Goal: Transaction & Acquisition: Book appointment/travel/reservation

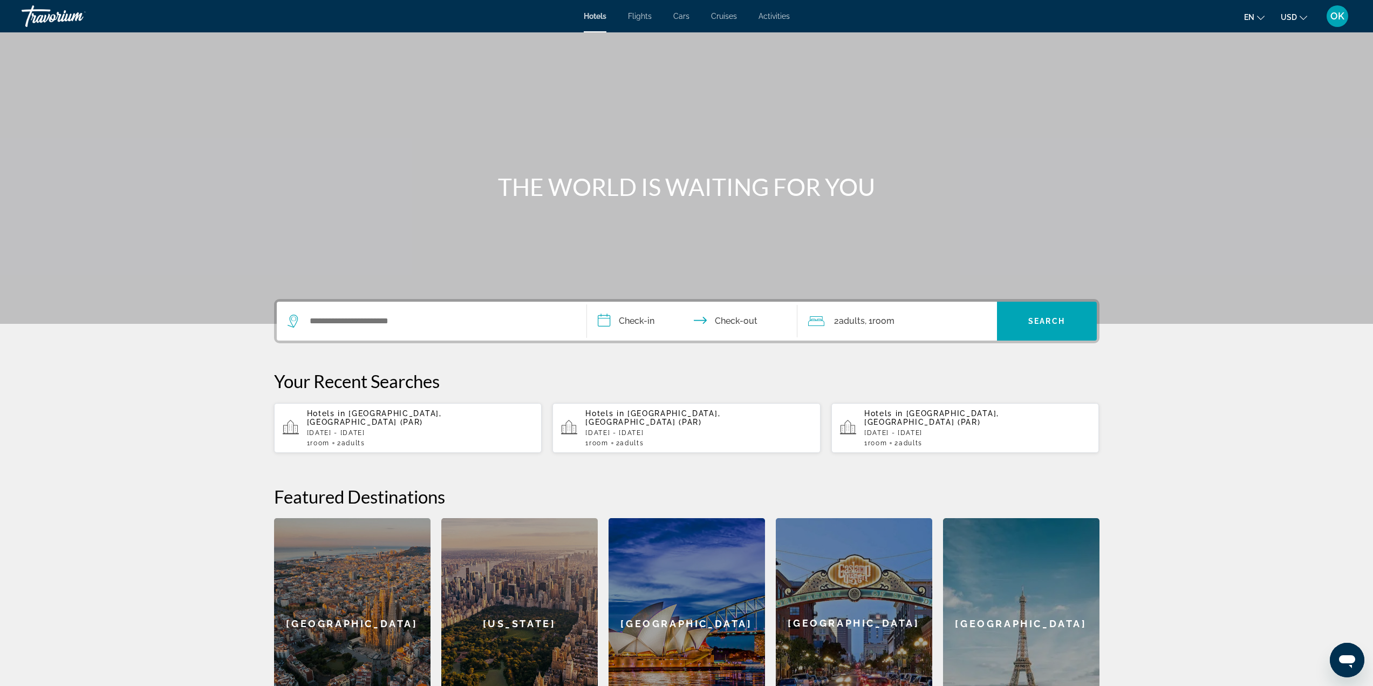
click at [1299, 18] on button "USD USD ($) MXN (Mex$) CAD (Can$) GBP (£) EUR (€) AUD (A$) NZD (NZ$) CNY (CN¥)" at bounding box center [1294, 17] width 26 height 16
click at [1274, 74] on button "CAD (Can$)" at bounding box center [1272, 71] width 53 height 14
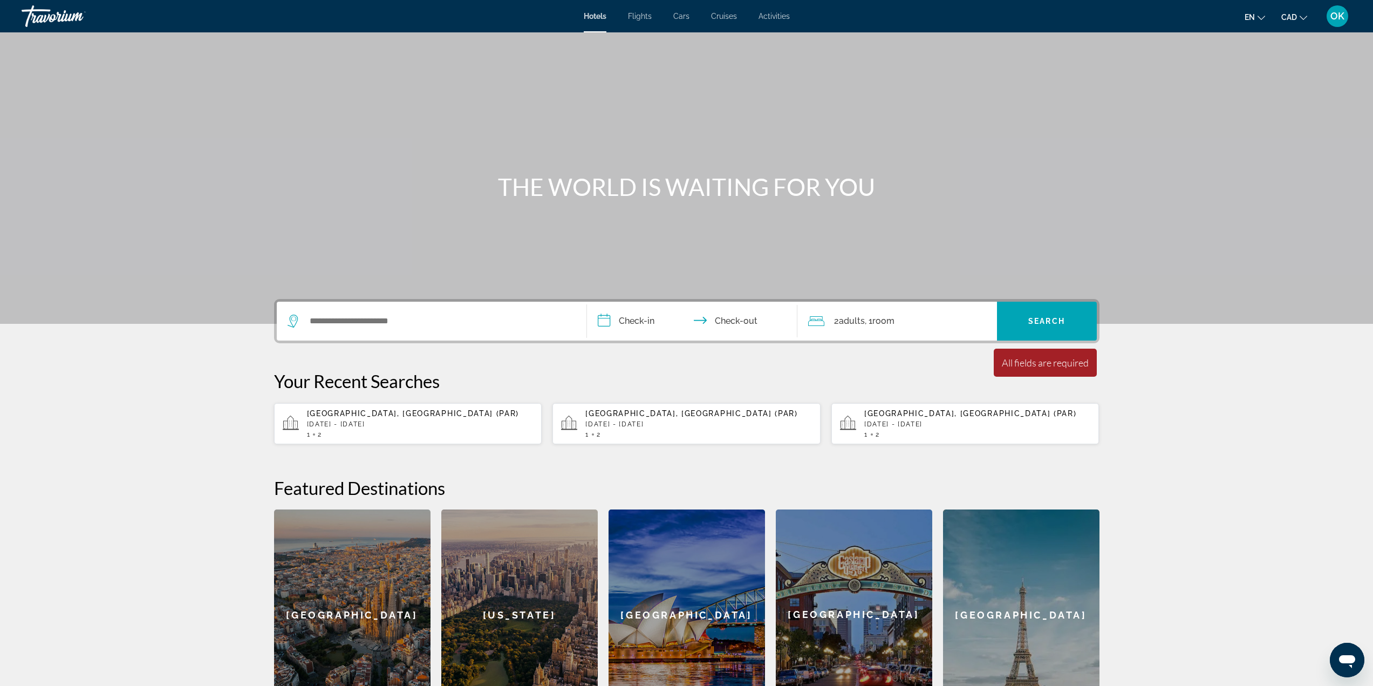
click at [426, 416] on p "[GEOGRAPHIC_DATA], [GEOGRAPHIC_DATA] (PAR)" at bounding box center [420, 413] width 227 height 9
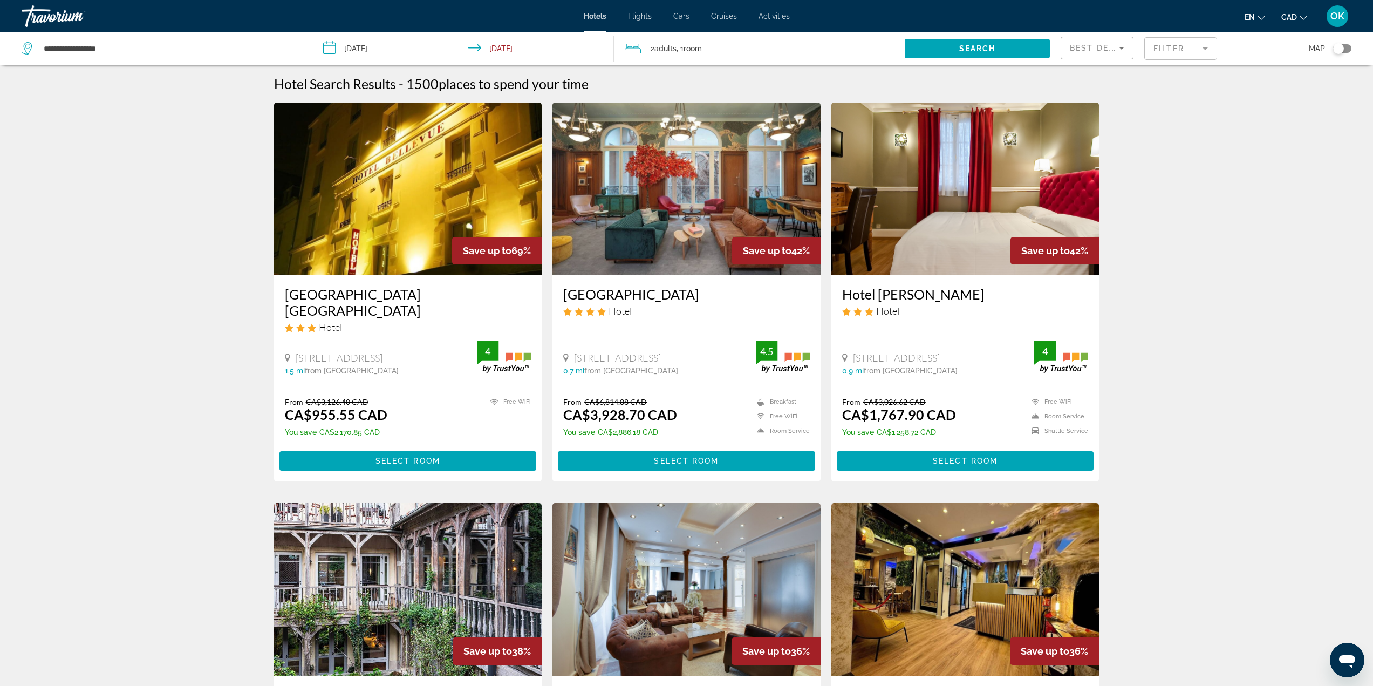
click at [1347, 49] on div "Toggle map" at bounding box center [1342, 48] width 18 height 9
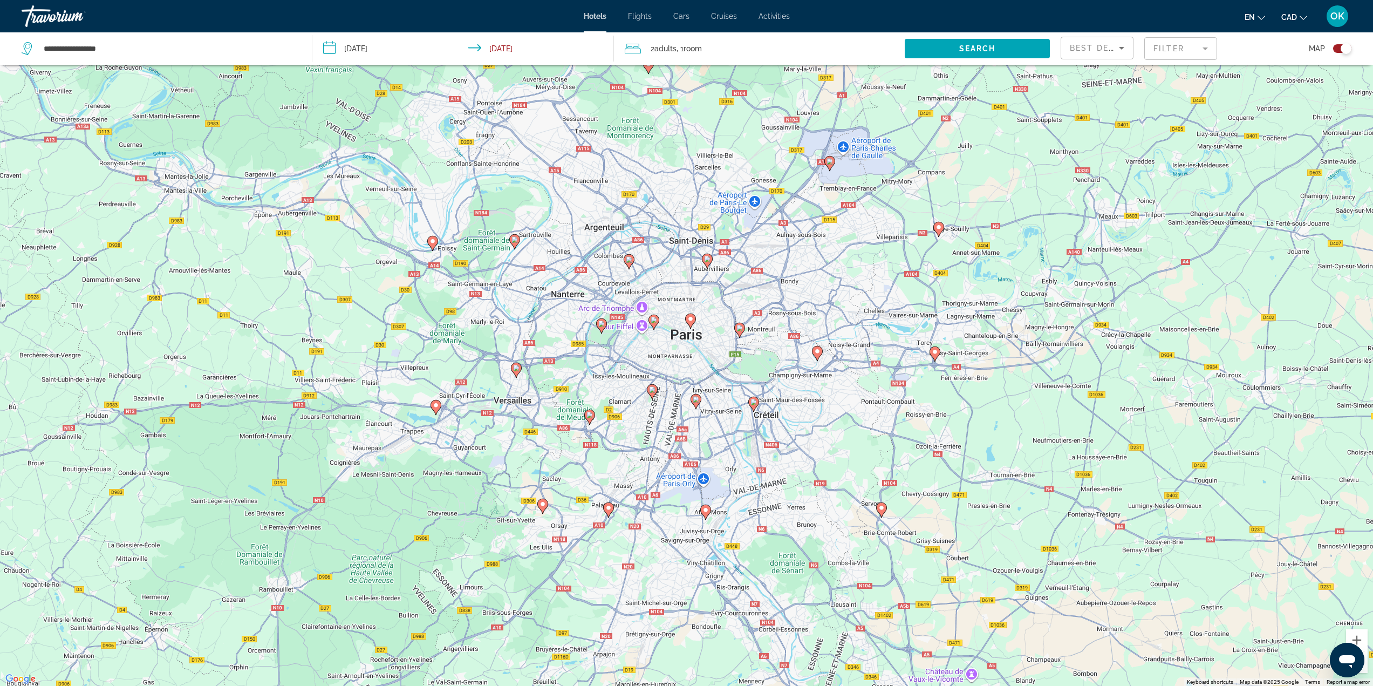
drag, startPoint x: 679, startPoint y: 275, endPoint x: 688, endPoint y: 307, distance: 33.1
click at [685, 298] on div "To activate drag with keyboard, press Alt + Enter. Once in keyboard drag state,…" at bounding box center [686, 343] width 1373 height 686
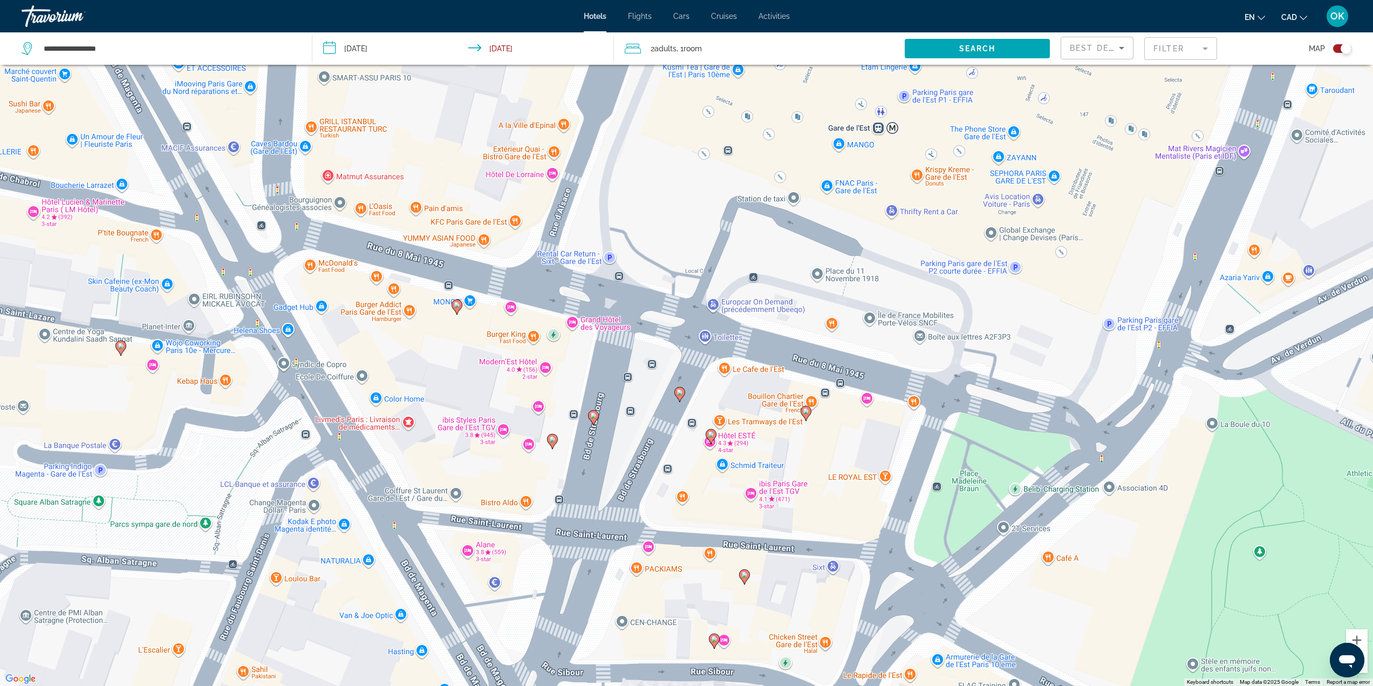
click at [460, 313] on gmp-advanced-marker "Main content" at bounding box center [457, 307] width 11 height 16
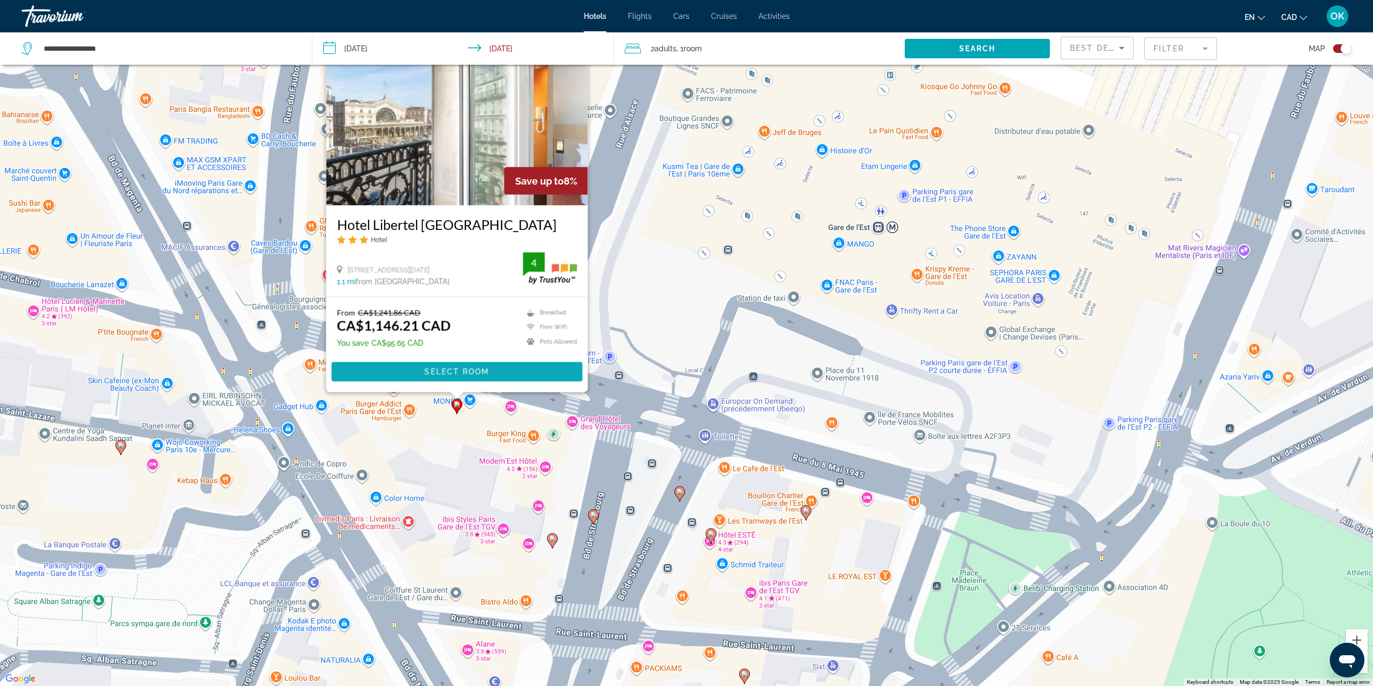
click at [458, 371] on span "Select Room" at bounding box center [456, 371] width 65 height 9
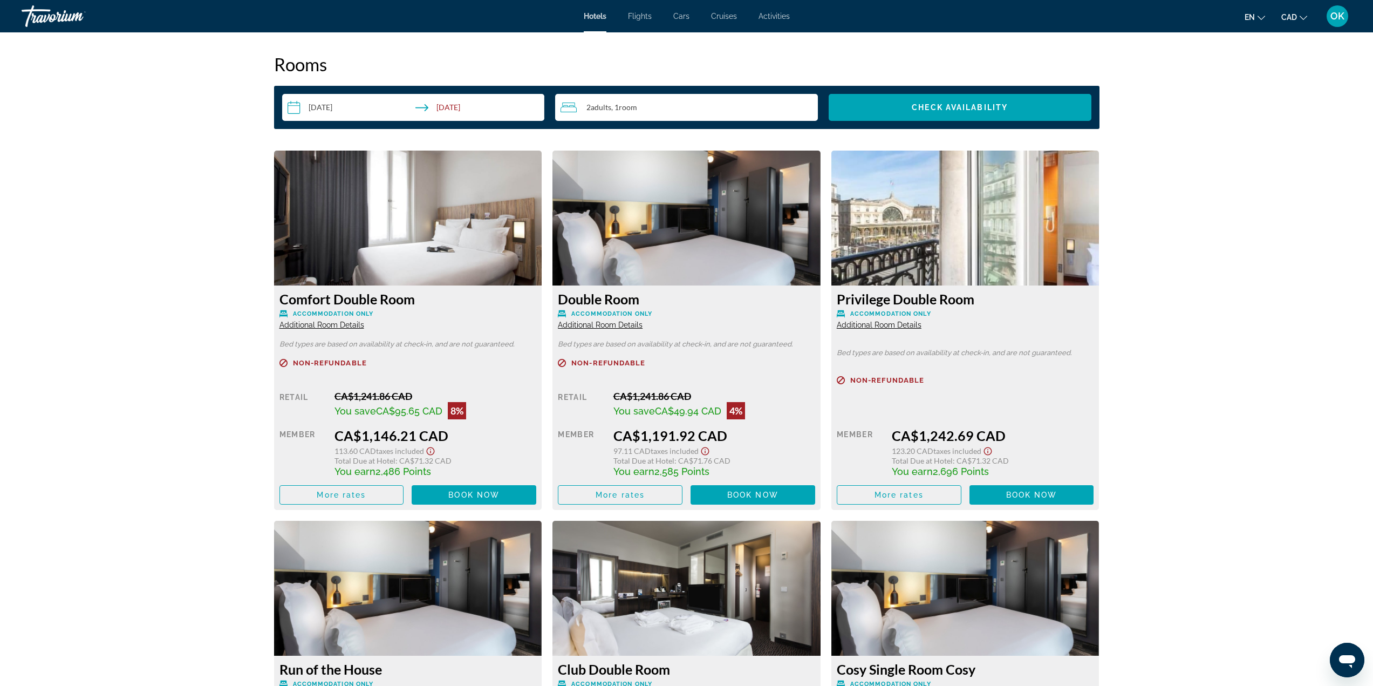
scroll to position [1379, 0]
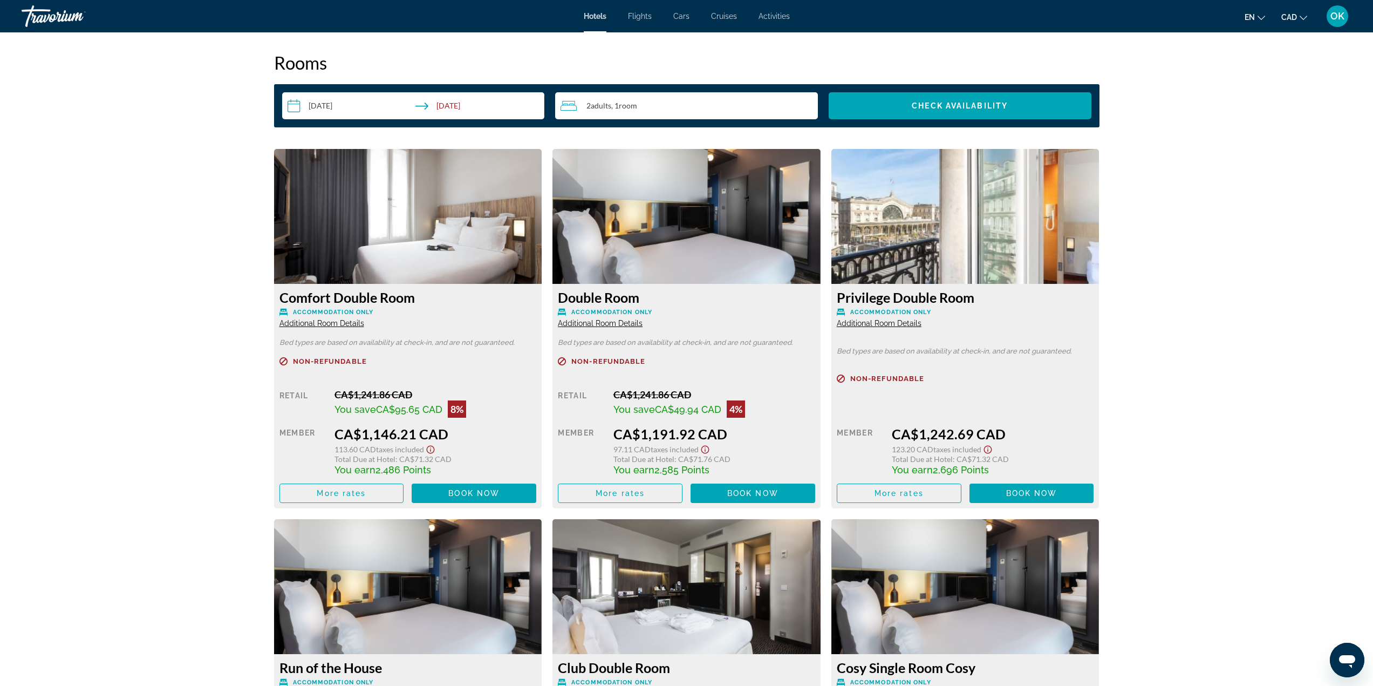
drag, startPoint x: 196, startPoint y: 435, endPoint x: 208, endPoint y: 475, distance: 42.2
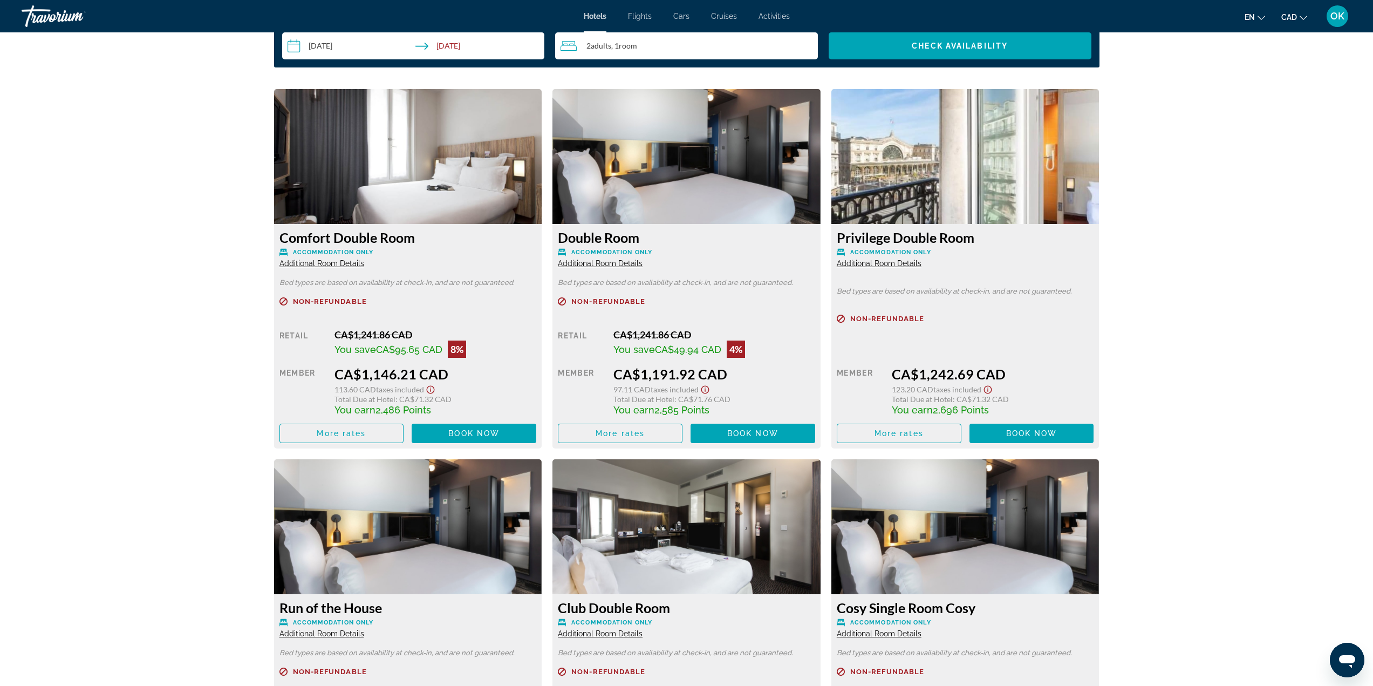
drag, startPoint x: 197, startPoint y: 376, endPoint x: 213, endPoint y: 377, distance: 15.1
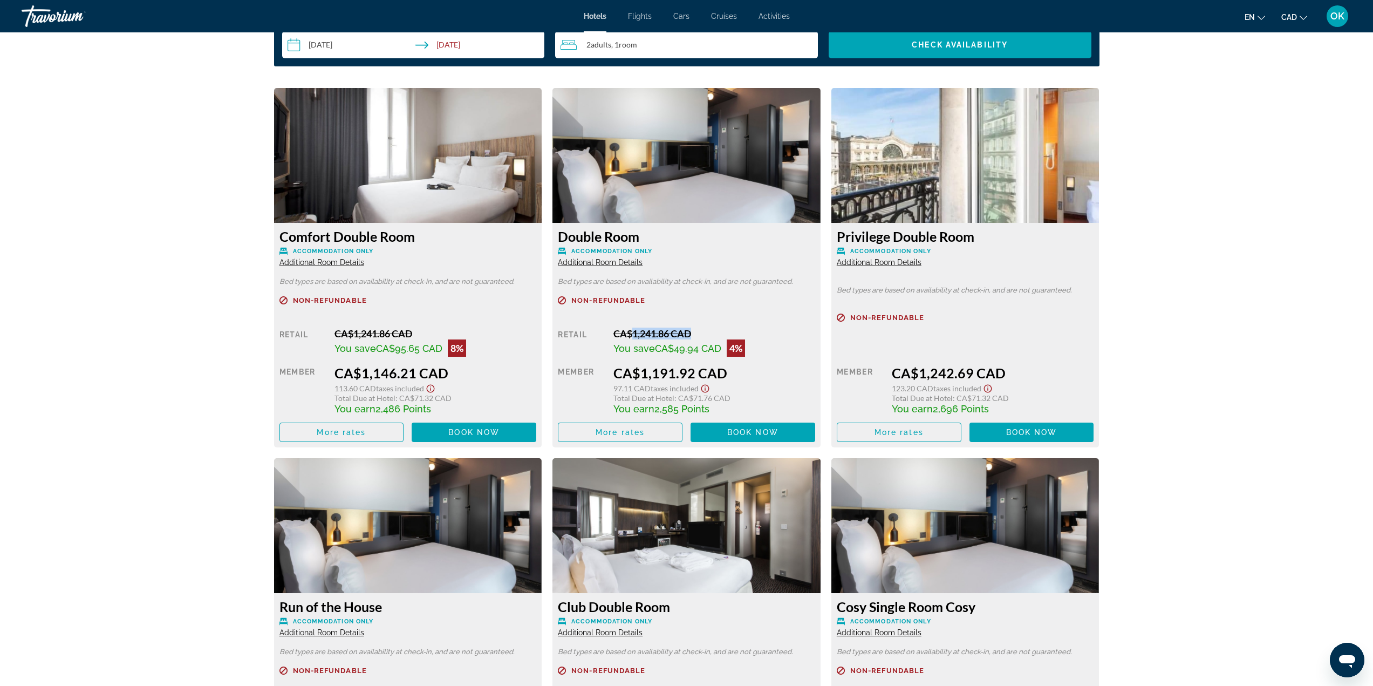
drag, startPoint x: 634, startPoint y: 333, endPoint x: 687, endPoint y: 326, distance: 53.8
click at [687, 326] on div "Non-refundable Retail CA$1,241.86 CAD You save CA$49.94 CAD 4% when you redeem …" at bounding box center [686, 369] width 257 height 146
click at [1196, 395] on div "prev next [GEOGRAPHIC_DATA], , [GEOGRAPHIC_DATA] 4 Address [STREET_ADDRESS][DAT…" at bounding box center [686, 171] width 1373 height 3157
drag, startPoint x: 867, startPoint y: 340, endPoint x: 894, endPoint y: 342, distance: 27.6
click at [894, 342] on div "Non-refundable Retail $0.00 when you redeem Member CA$1,242.69 CAD 123.20 CAD T…" at bounding box center [965, 377] width 257 height 128
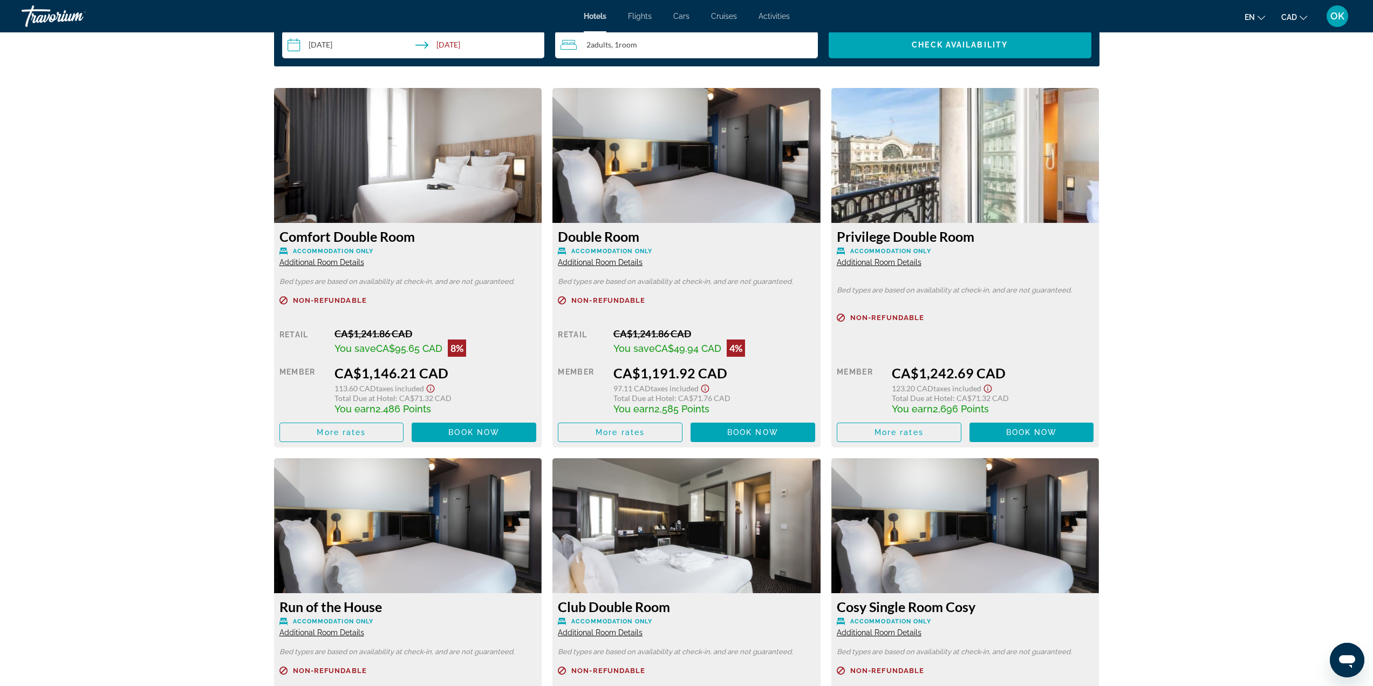
click at [342, 257] on div "Comfort Double Room Accommodation Only Additional Room Details" at bounding box center [407, 247] width 257 height 39
click at [341, 261] on span "Additional Room Details" at bounding box center [321, 262] width 85 height 9
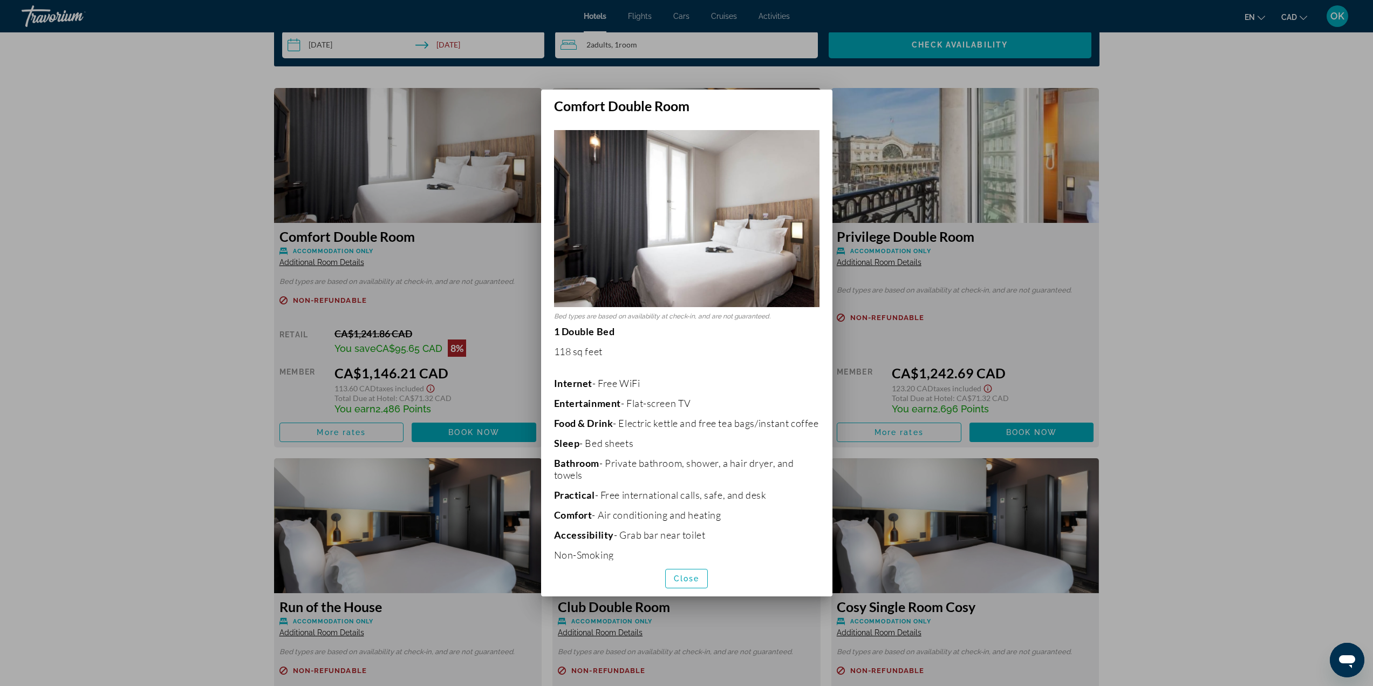
scroll to position [0, 0]
click at [1263, 344] on div at bounding box center [686, 343] width 1373 height 686
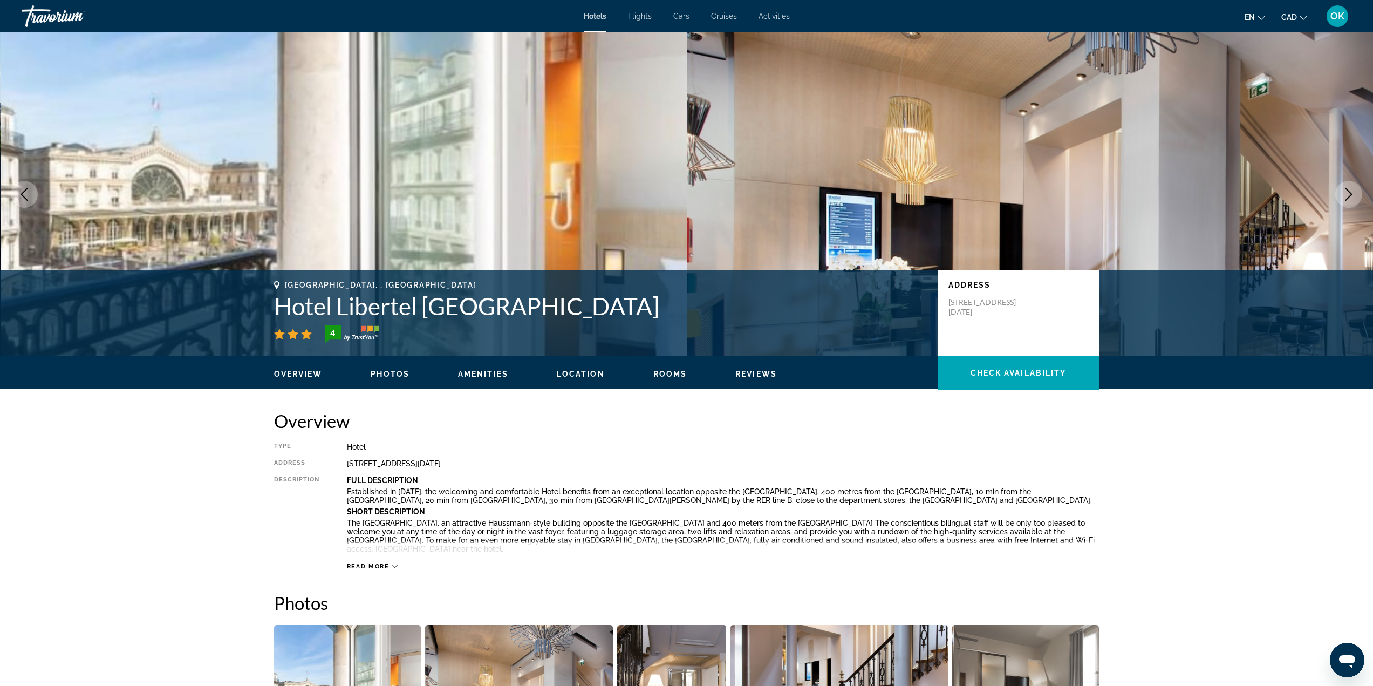
scroll to position [1440, 0]
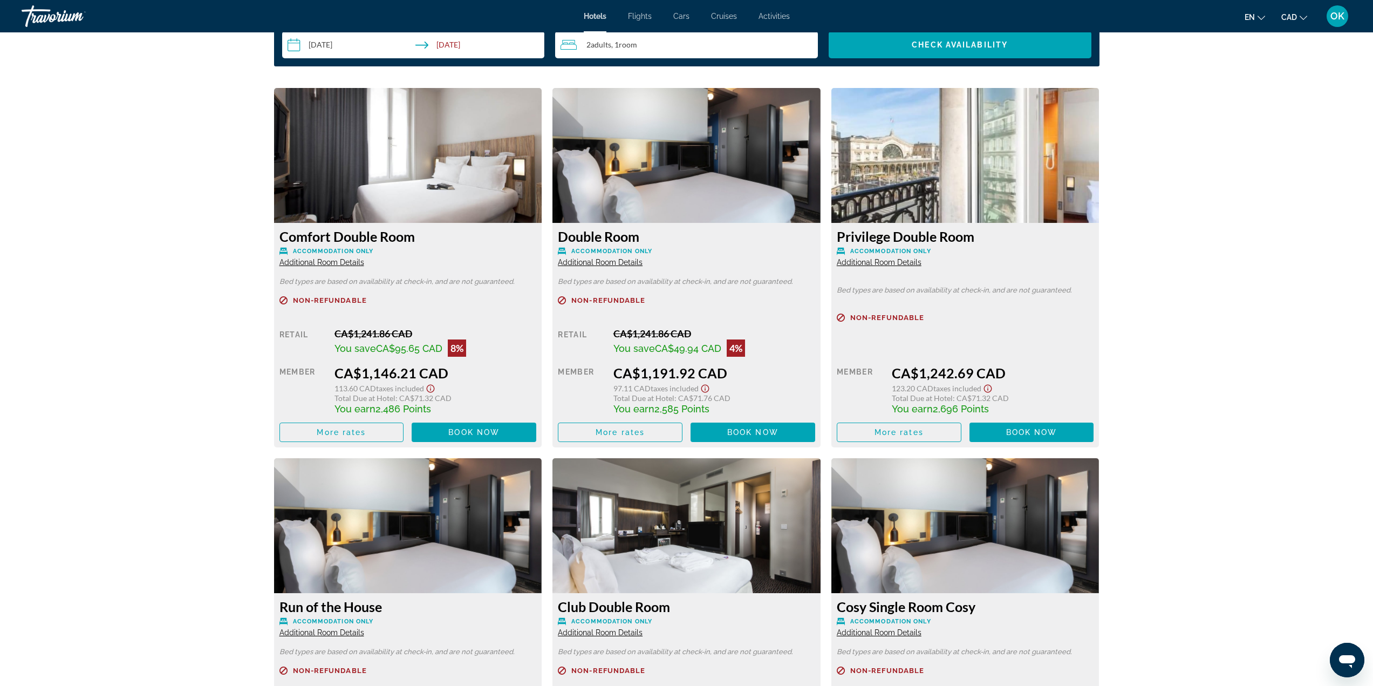
click at [594, 263] on span "Additional Room Details" at bounding box center [600, 262] width 85 height 9
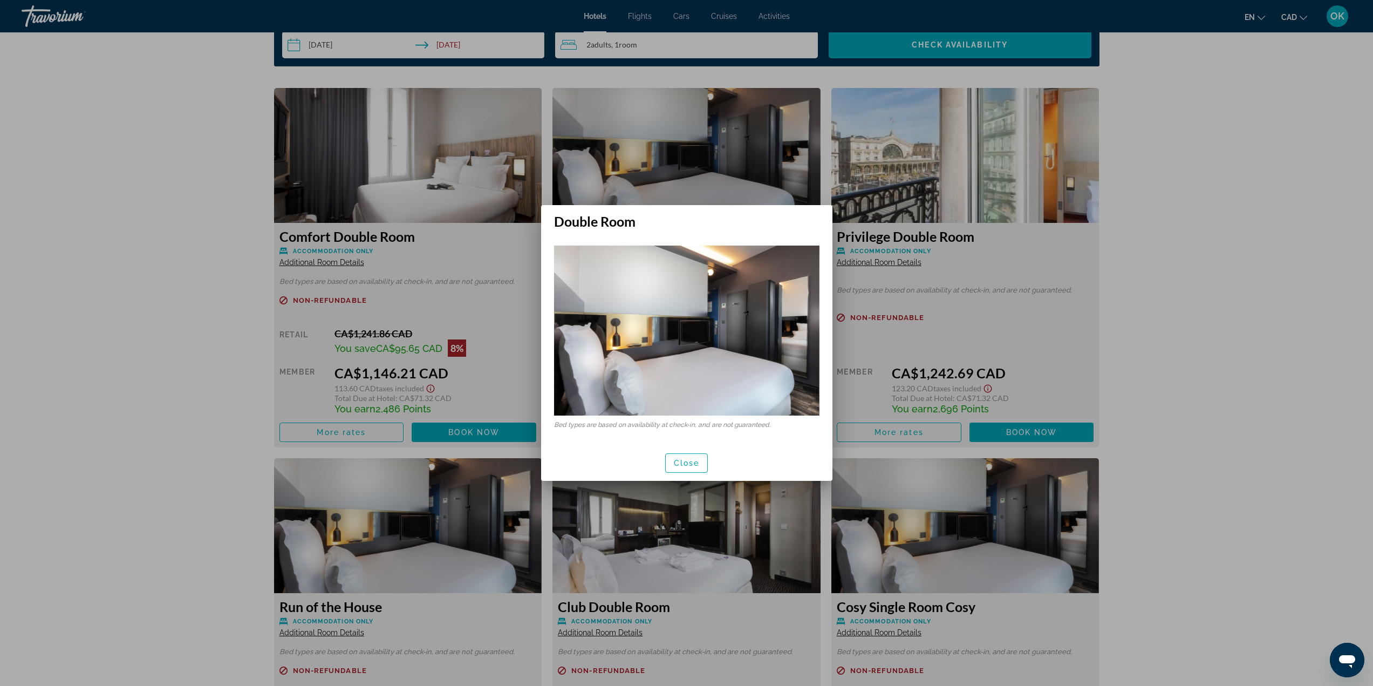
scroll to position [0, 0]
click at [683, 462] on span "Close" at bounding box center [687, 463] width 26 height 9
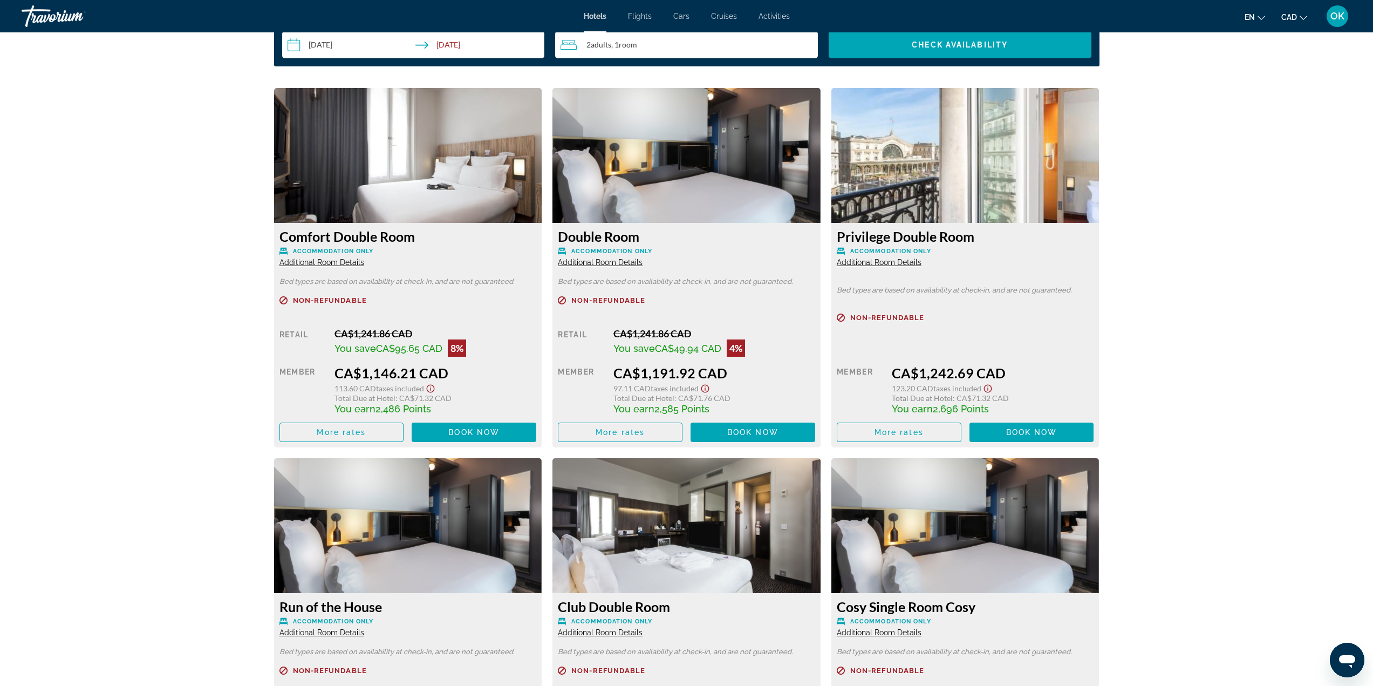
click at [595, 263] on span "Additional Room Details" at bounding box center [600, 262] width 85 height 9
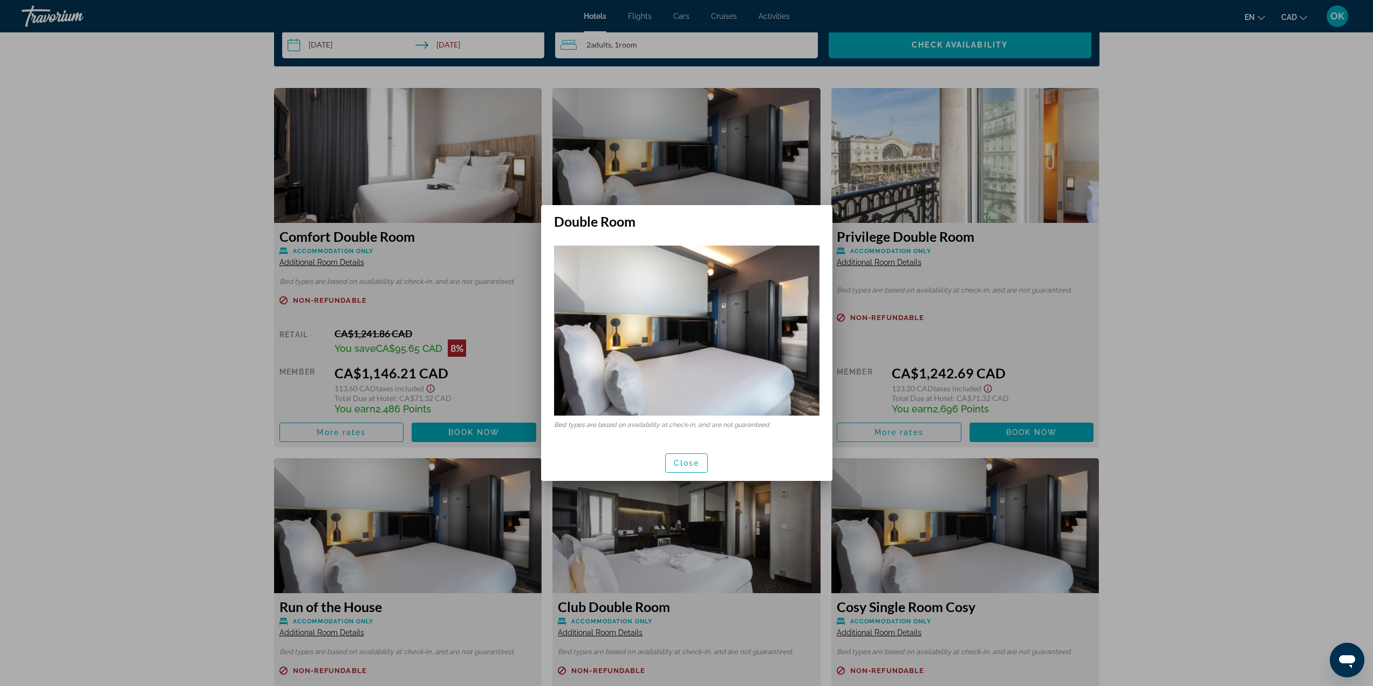
scroll to position [0, 0]
click at [684, 457] on span "button" at bounding box center [687, 463] width 42 height 26
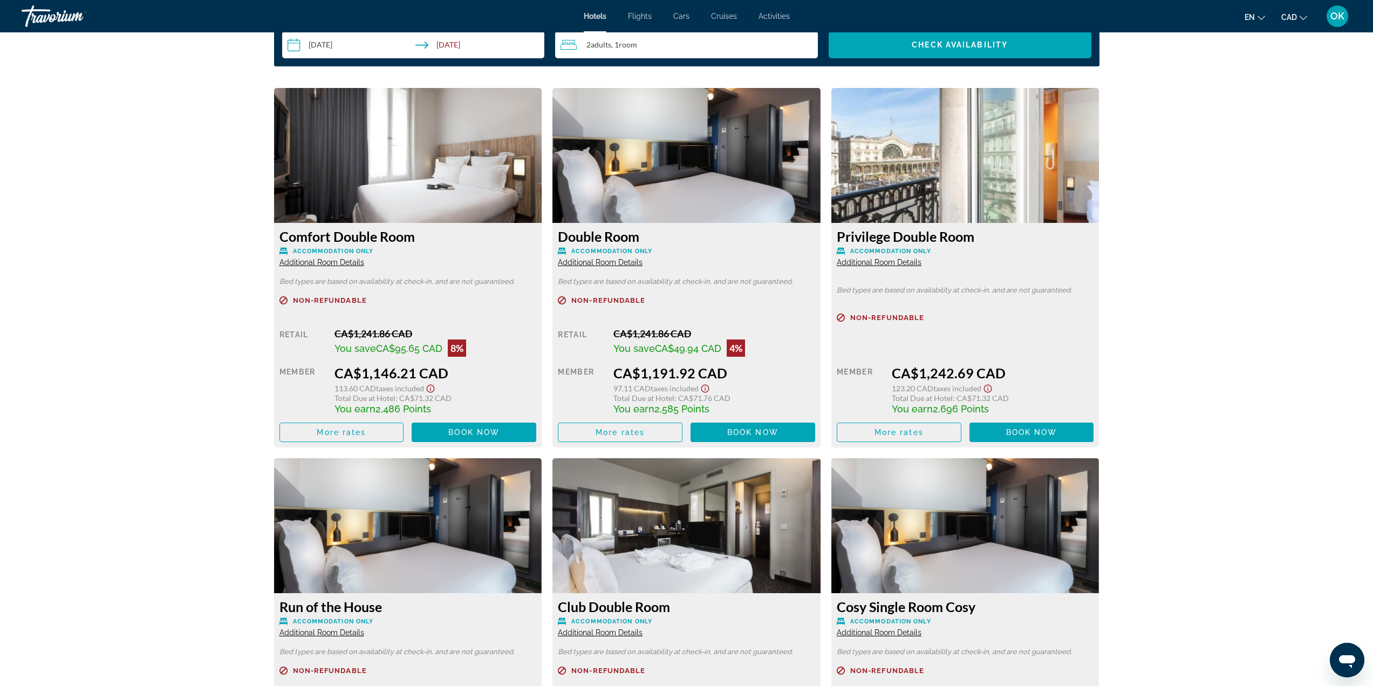
click at [341, 263] on span "Additional Room Details" at bounding box center [321, 262] width 85 height 9
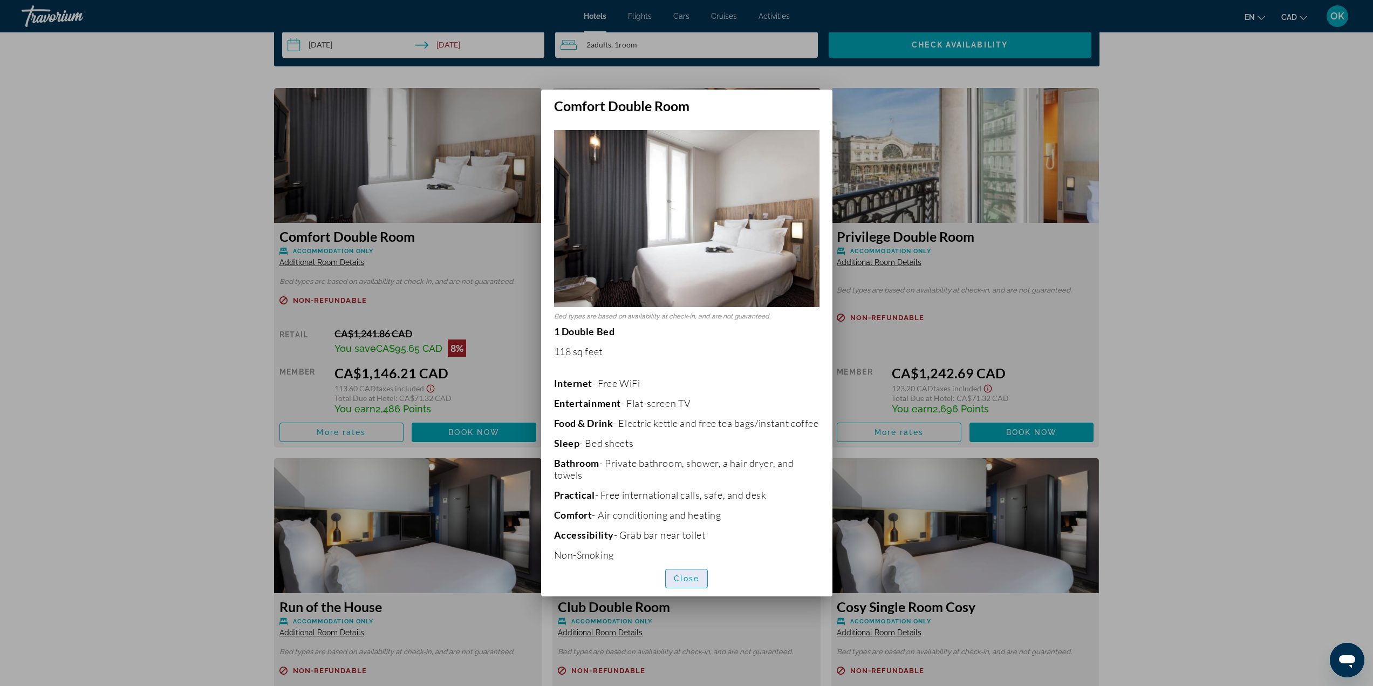
click at [685, 574] on span "Close" at bounding box center [687, 578] width 26 height 9
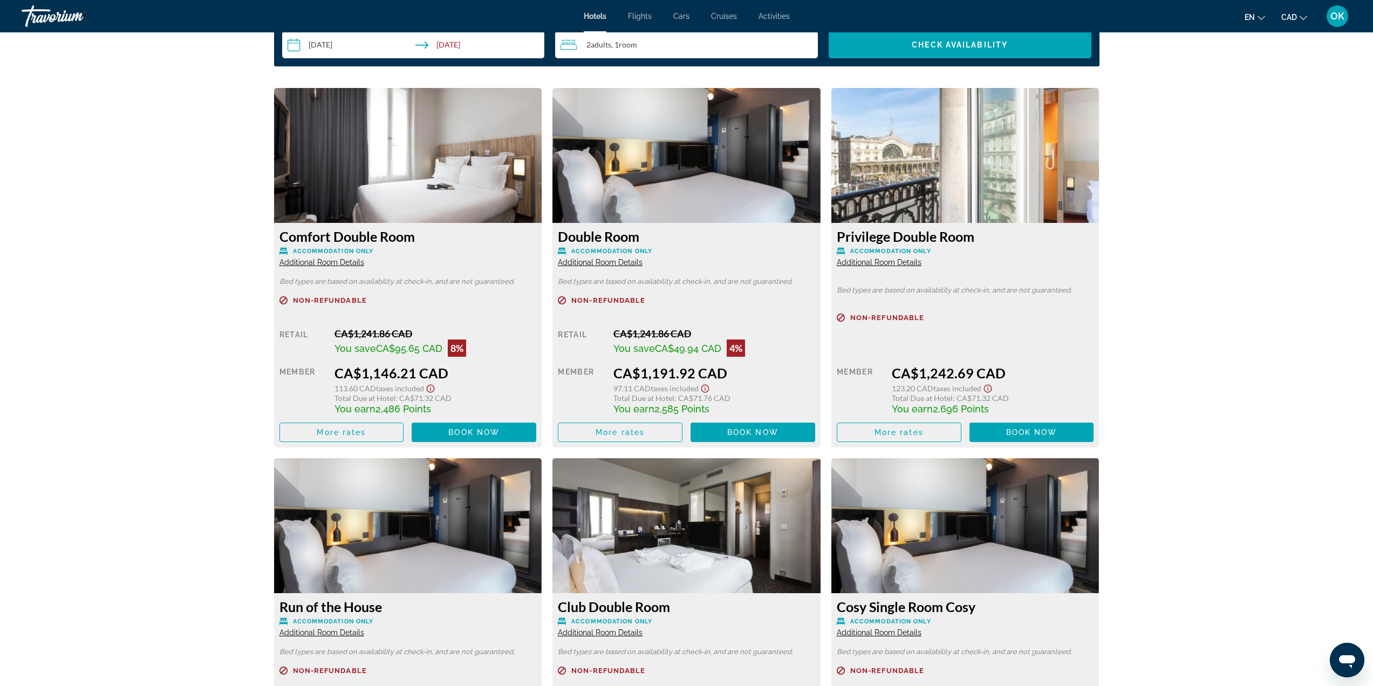
click at [863, 264] on span "Additional Room Details" at bounding box center [879, 262] width 85 height 9
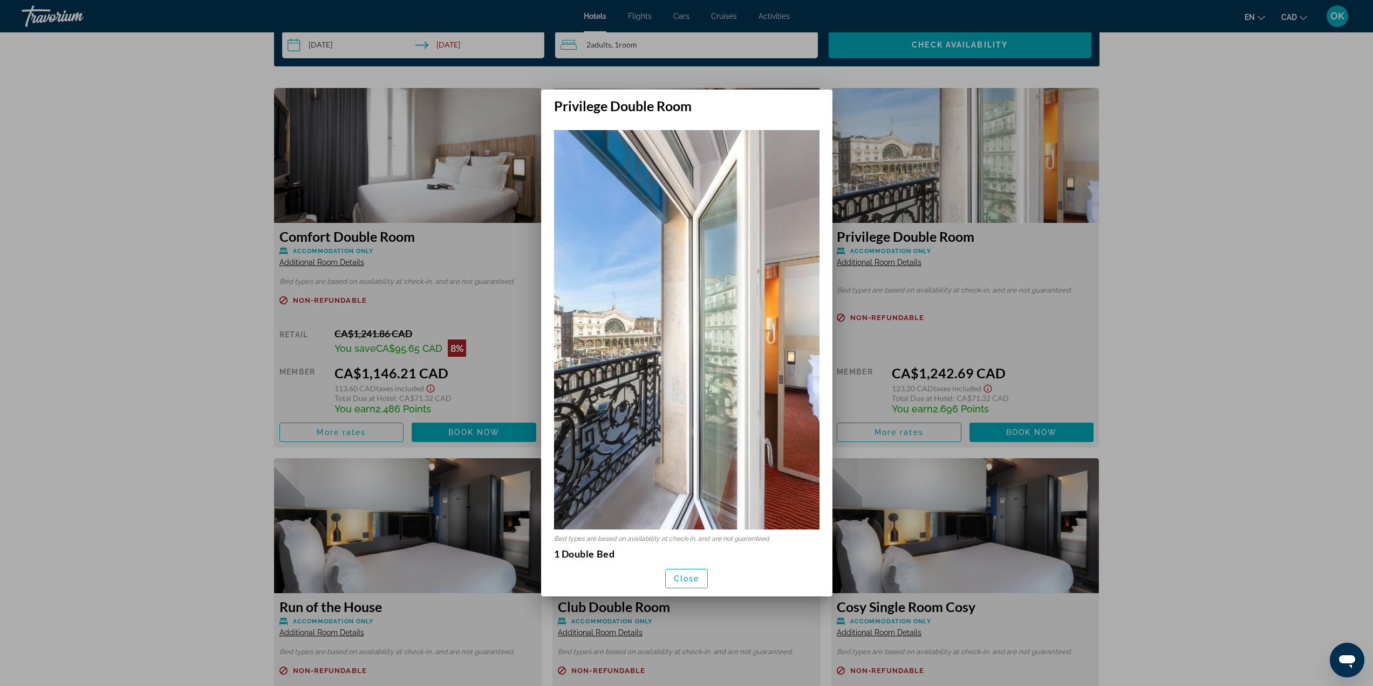
scroll to position [0, 0]
click at [796, 343] on img at bounding box center [686, 329] width 265 height 399
click at [1234, 200] on div at bounding box center [686, 343] width 1373 height 686
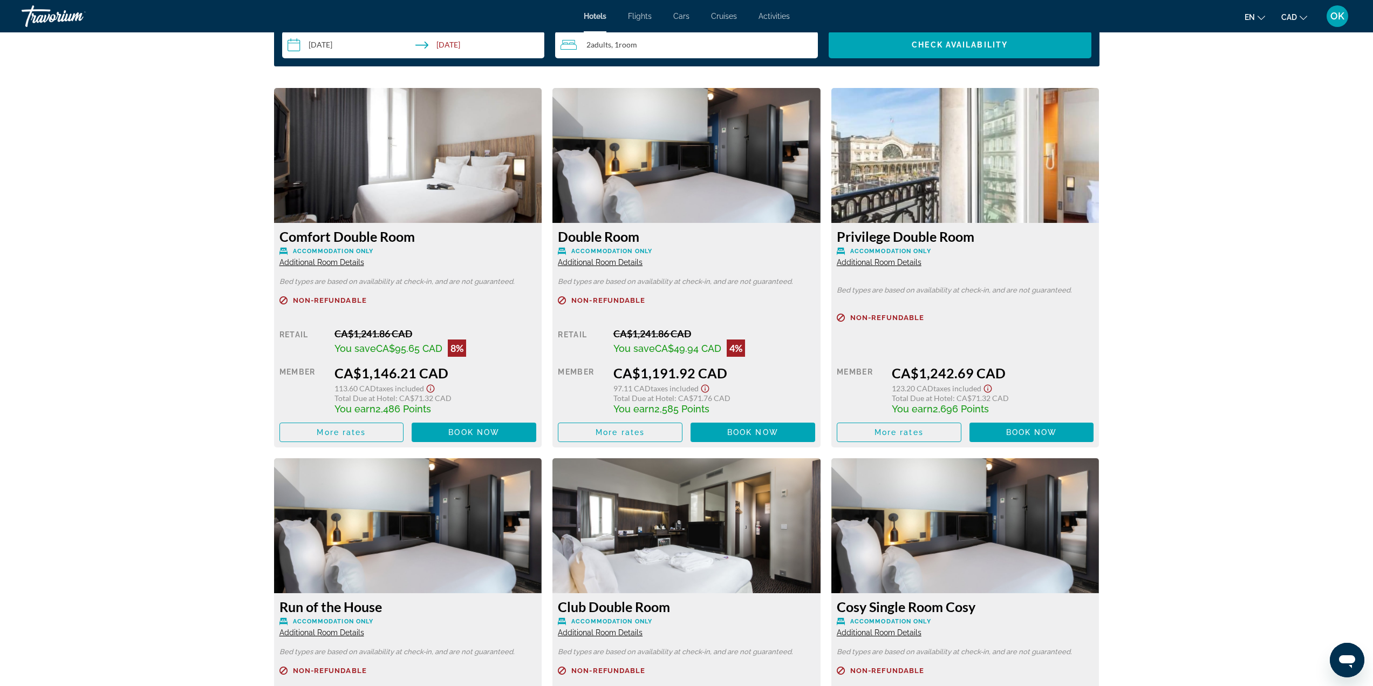
scroll to position [1440, 0]
click at [903, 431] on span "More rates" at bounding box center [899, 432] width 49 height 9
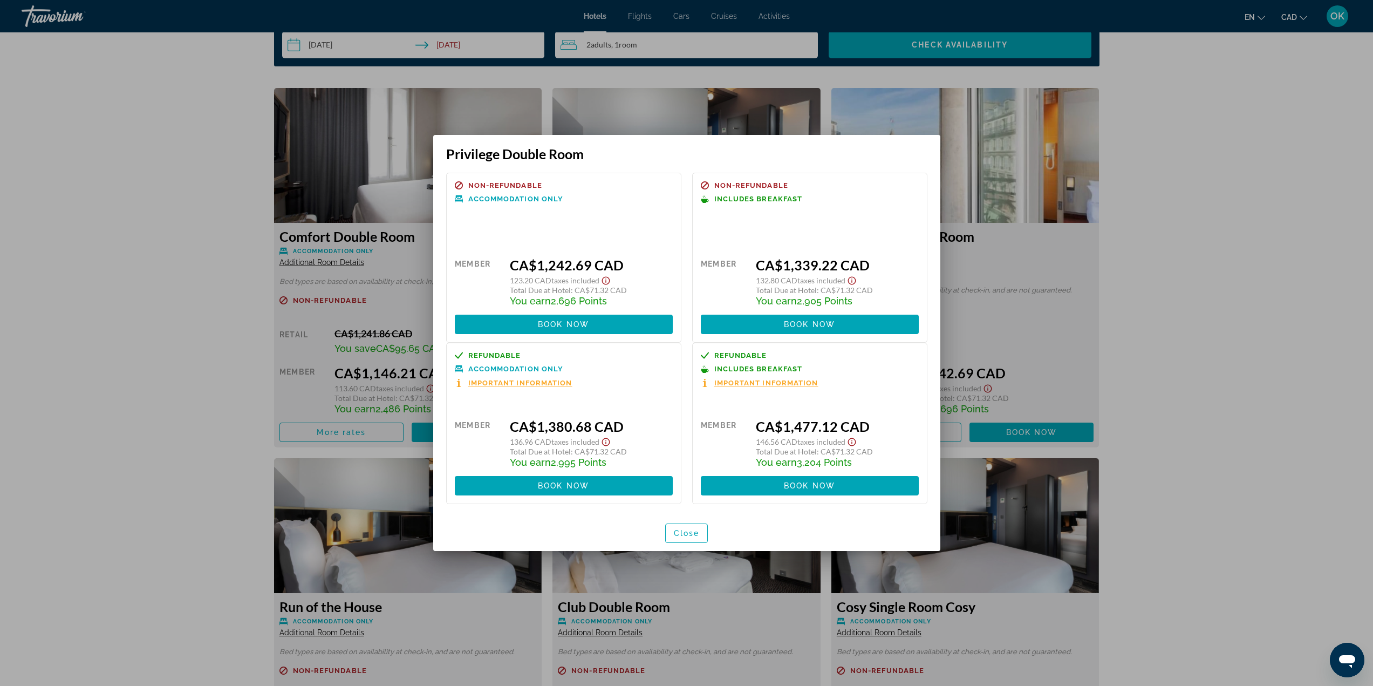
click at [1235, 342] on div at bounding box center [686, 343] width 1373 height 686
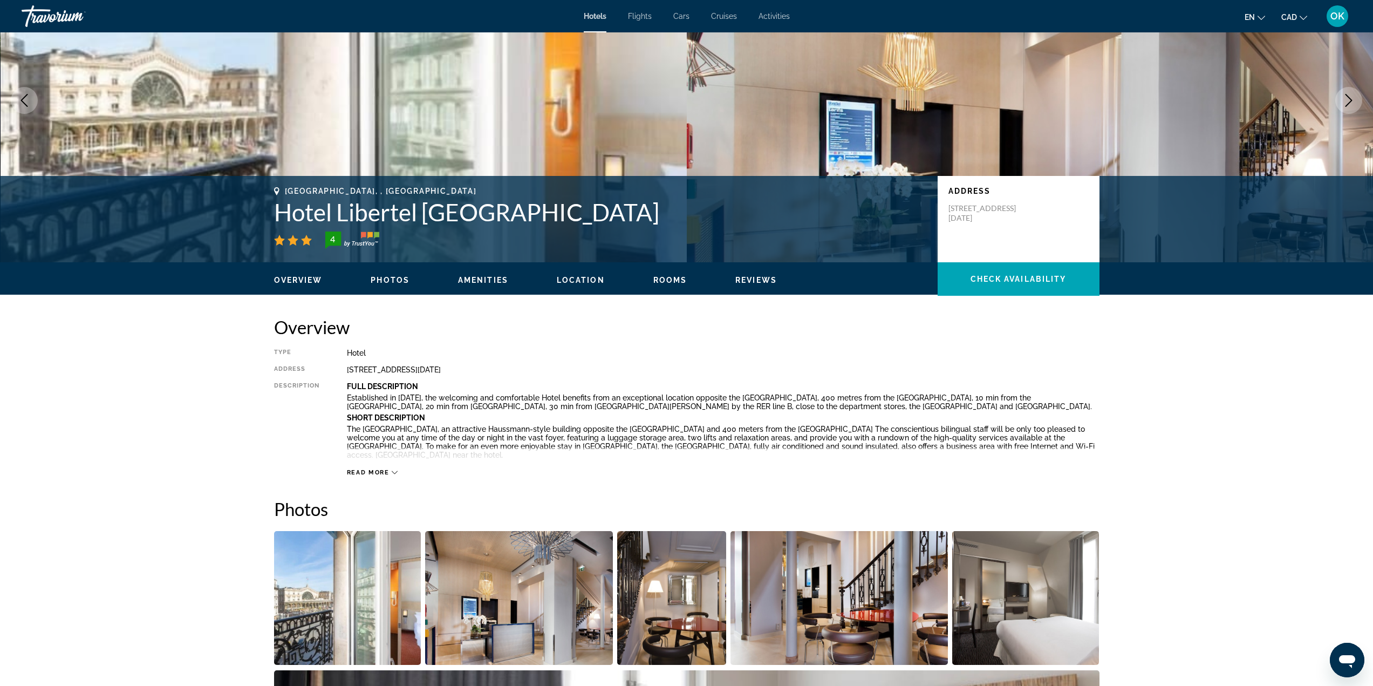
scroll to position [91, 0]
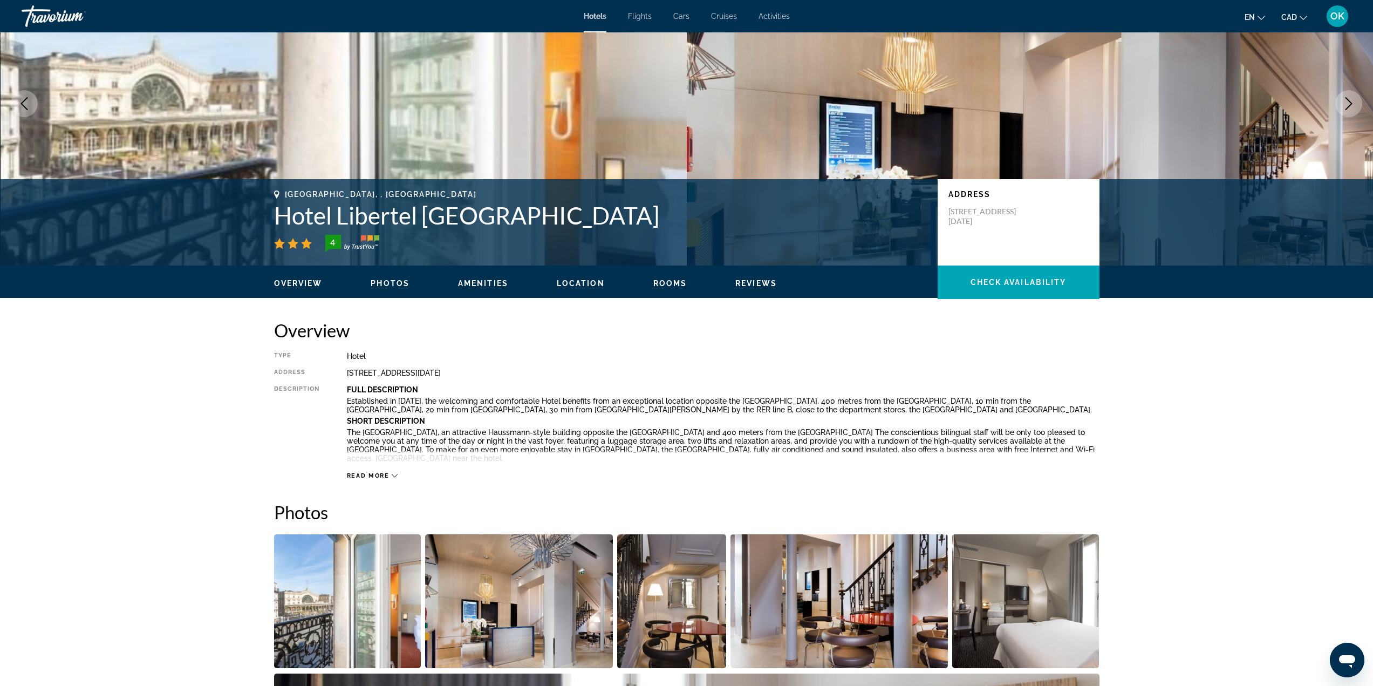
click at [676, 282] on span "Rooms" at bounding box center [670, 283] width 34 height 9
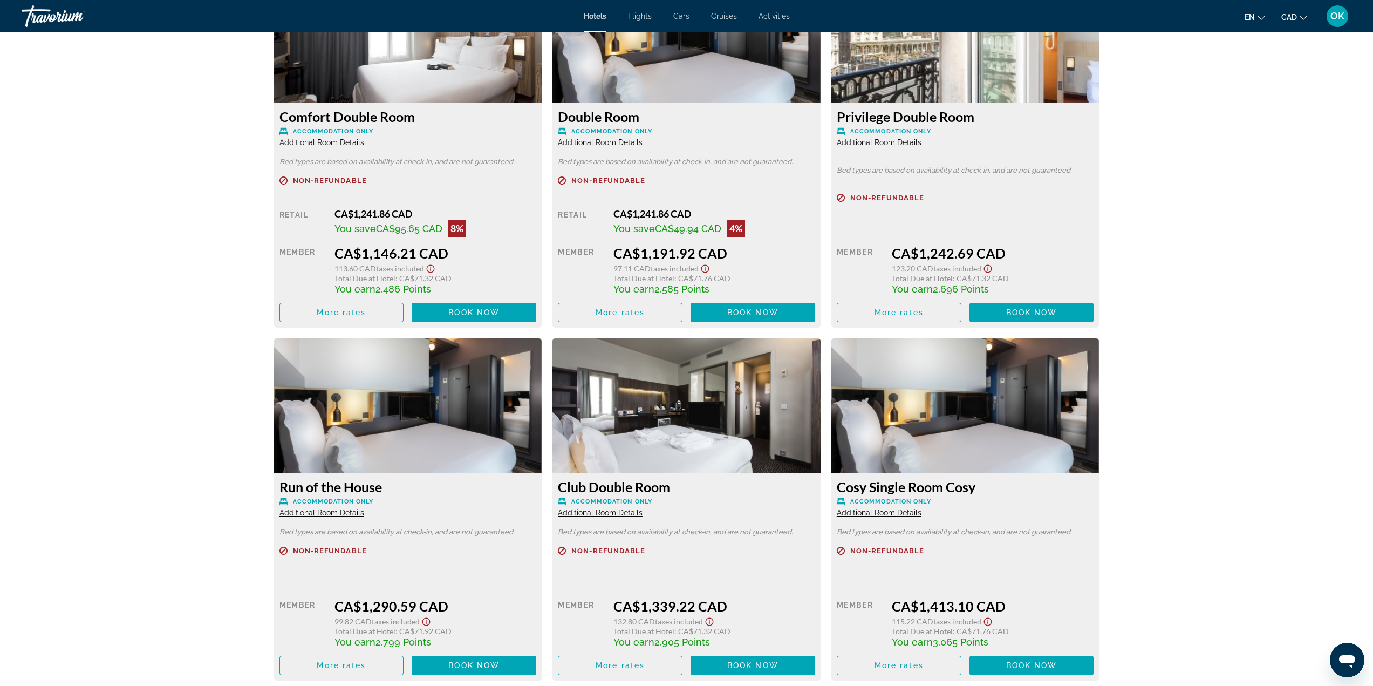
scroll to position [1560, 0]
drag, startPoint x: 1194, startPoint y: 392, endPoint x: 1170, endPoint y: 389, distance: 24.0
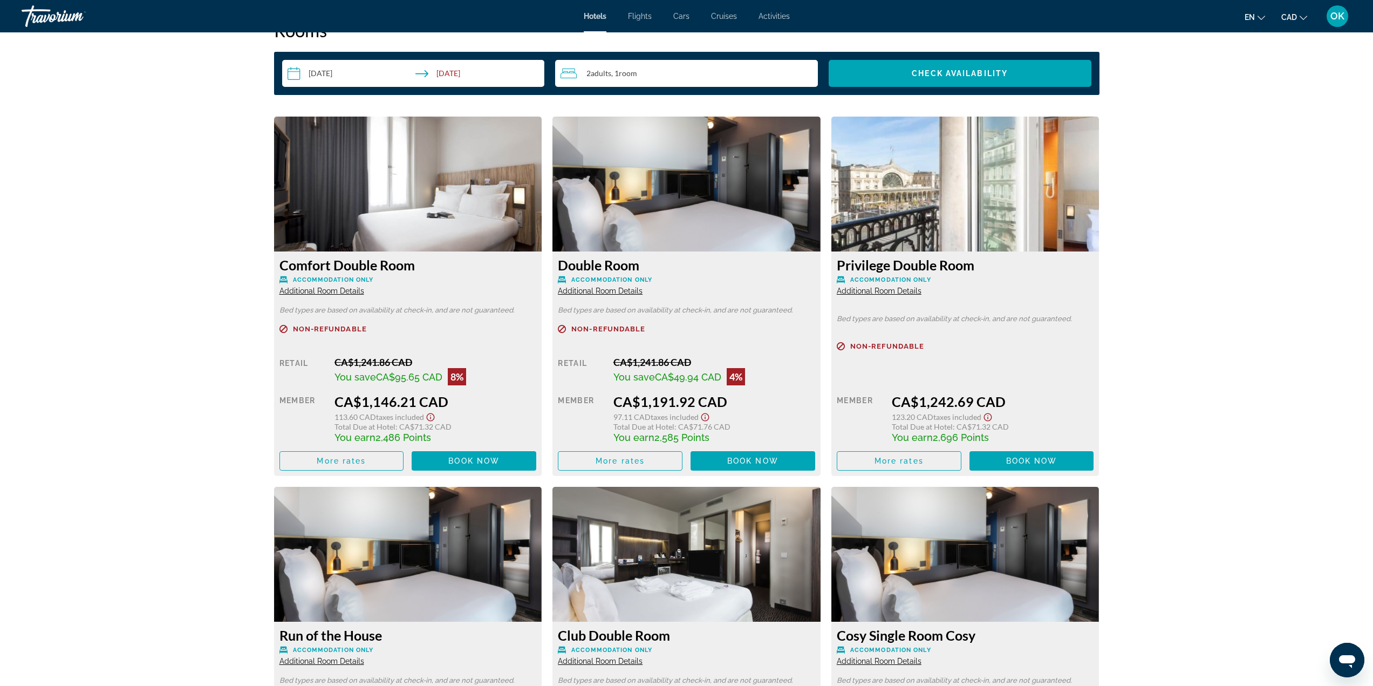
scroll to position [1398, 0]
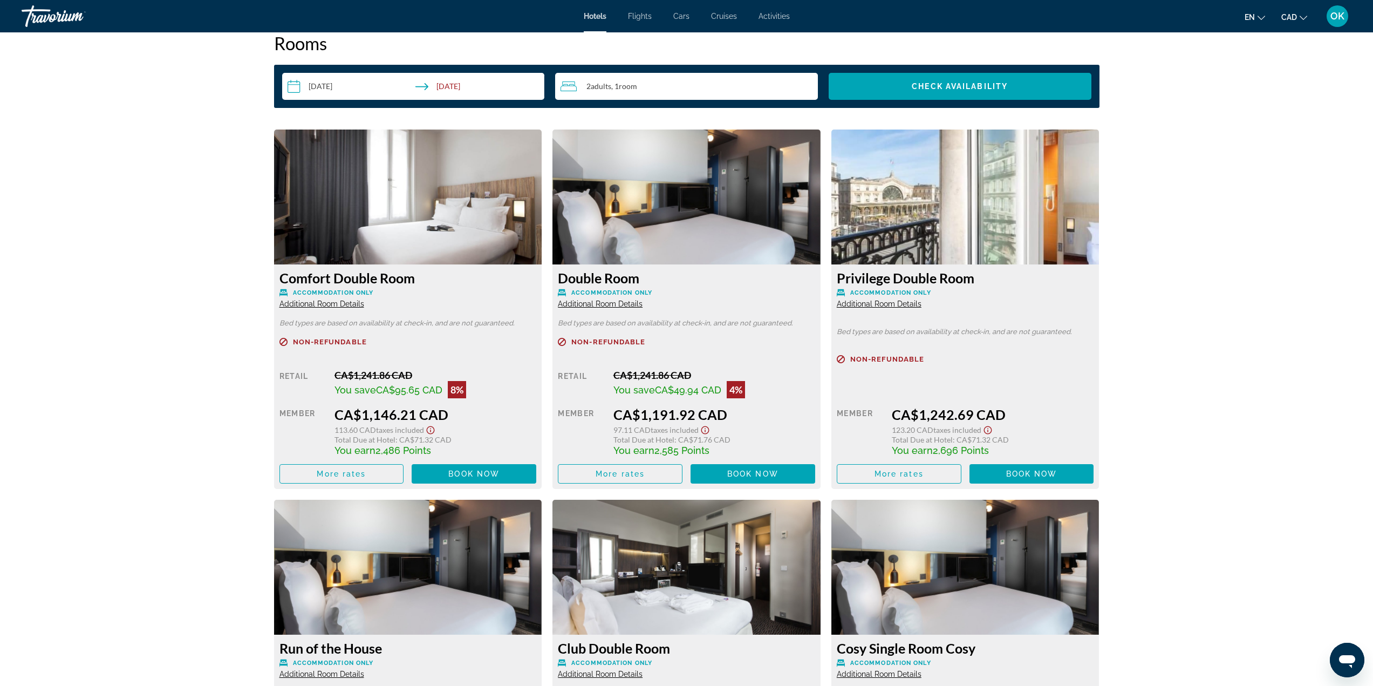
click at [601, 196] on img "Main content" at bounding box center [687, 196] width 268 height 135
drag, startPoint x: 631, startPoint y: 416, endPoint x: 710, endPoint y: 426, distance: 79.4
click at [710, 426] on div "CA$1,191.92 CAD 97.11 CAD Taxes included Total Due at Hotel : CA$71.76 CAD You …" at bounding box center [714, 431] width 202 height 50
click at [659, 437] on span "Total Due at Hotel" at bounding box center [643, 439] width 61 height 9
drag, startPoint x: 639, startPoint y: 439, endPoint x: 729, endPoint y: 440, distance: 90.1
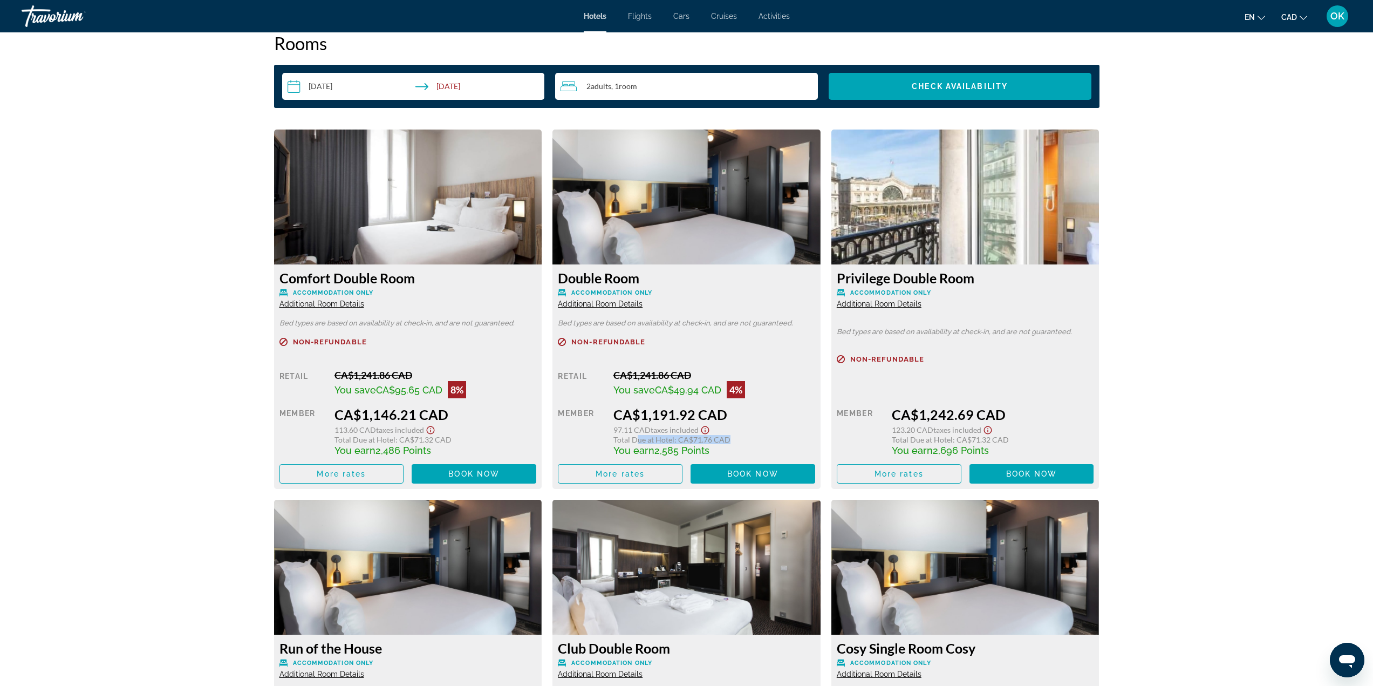
click at [729, 440] on div "Total Due at Hotel : CA$71.76 CAD" at bounding box center [714, 439] width 202 height 9
click at [1163, 401] on div "prev next [GEOGRAPHIC_DATA], , [GEOGRAPHIC_DATA] 4 Address [STREET_ADDRESS][DAT…" at bounding box center [686, 212] width 1373 height 3157
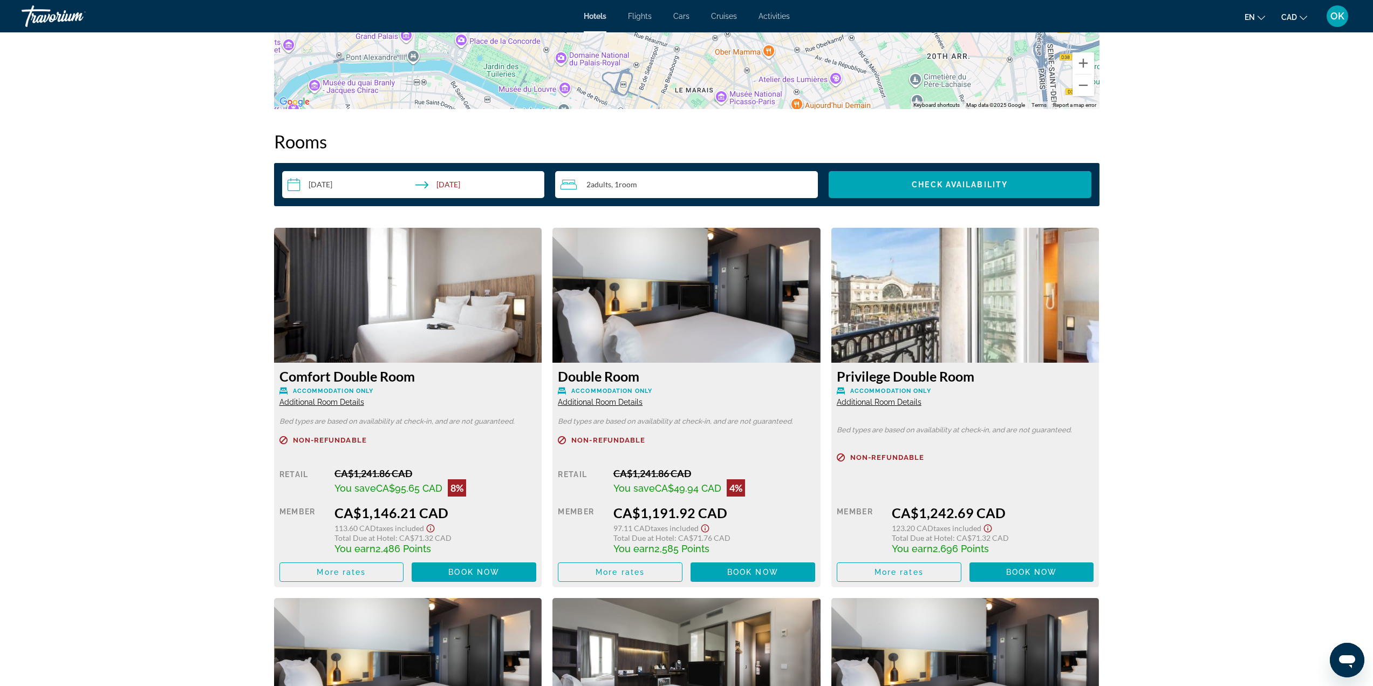
scroll to position [1287, 0]
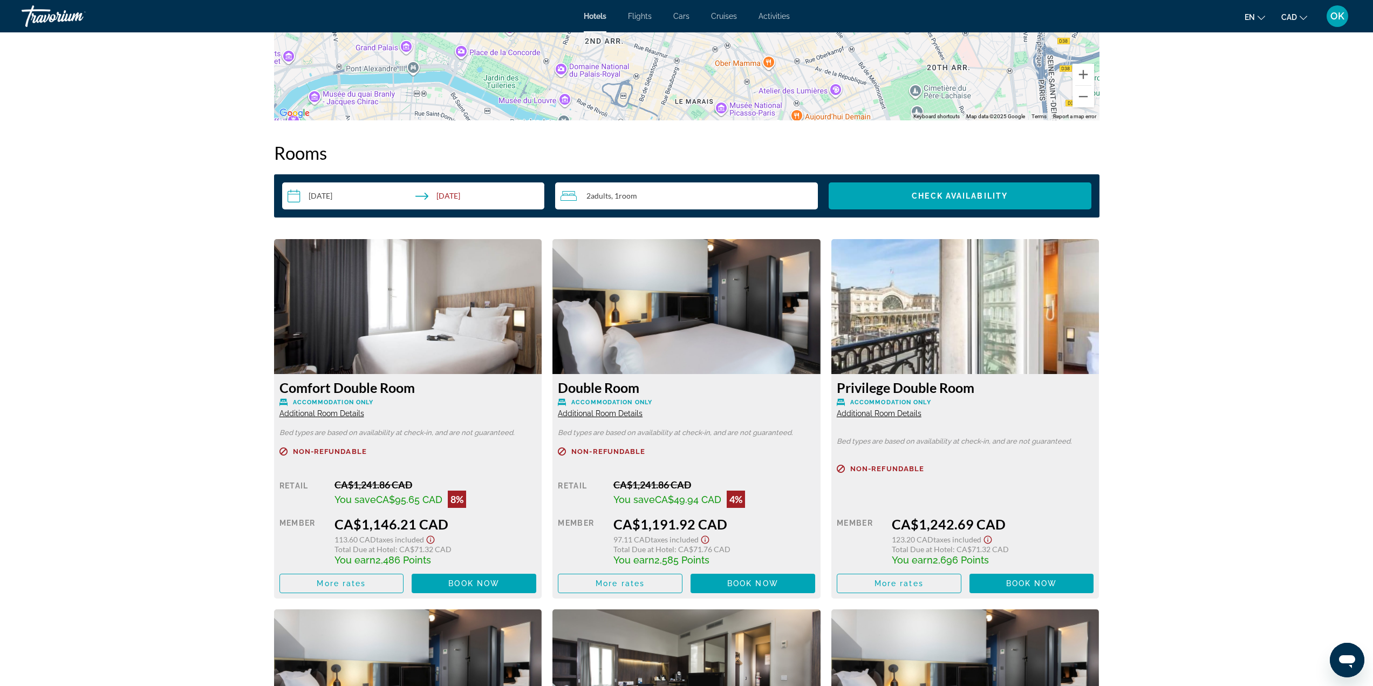
drag, startPoint x: 1146, startPoint y: 324, endPoint x: 1108, endPoint y: 303, distance: 43.2
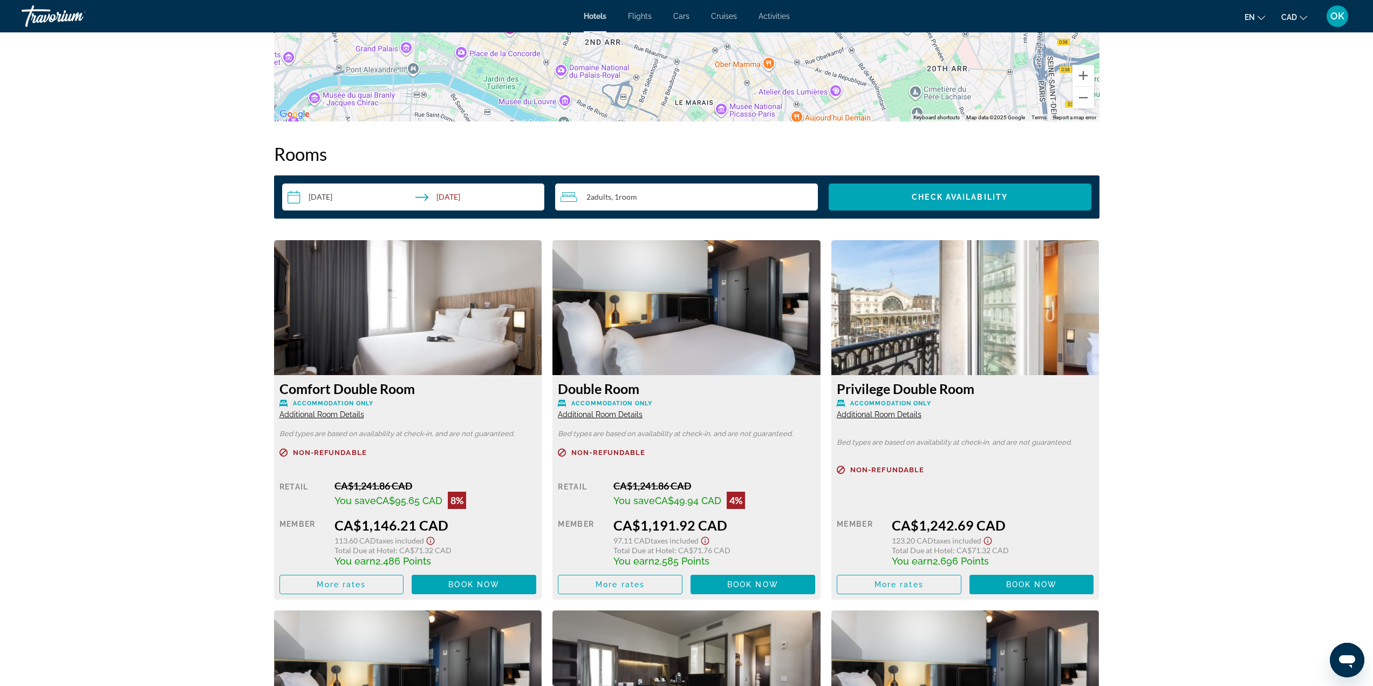
click at [910, 323] on img "Main content" at bounding box center [965, 307] width 268 height 135
click at [995, 344] on img "Main content" at bounding box center [965, 307] width 268 height 135
click at [885, 415] on span "Additional Room Details" at bounding box center [879, 414] width 85 height 9
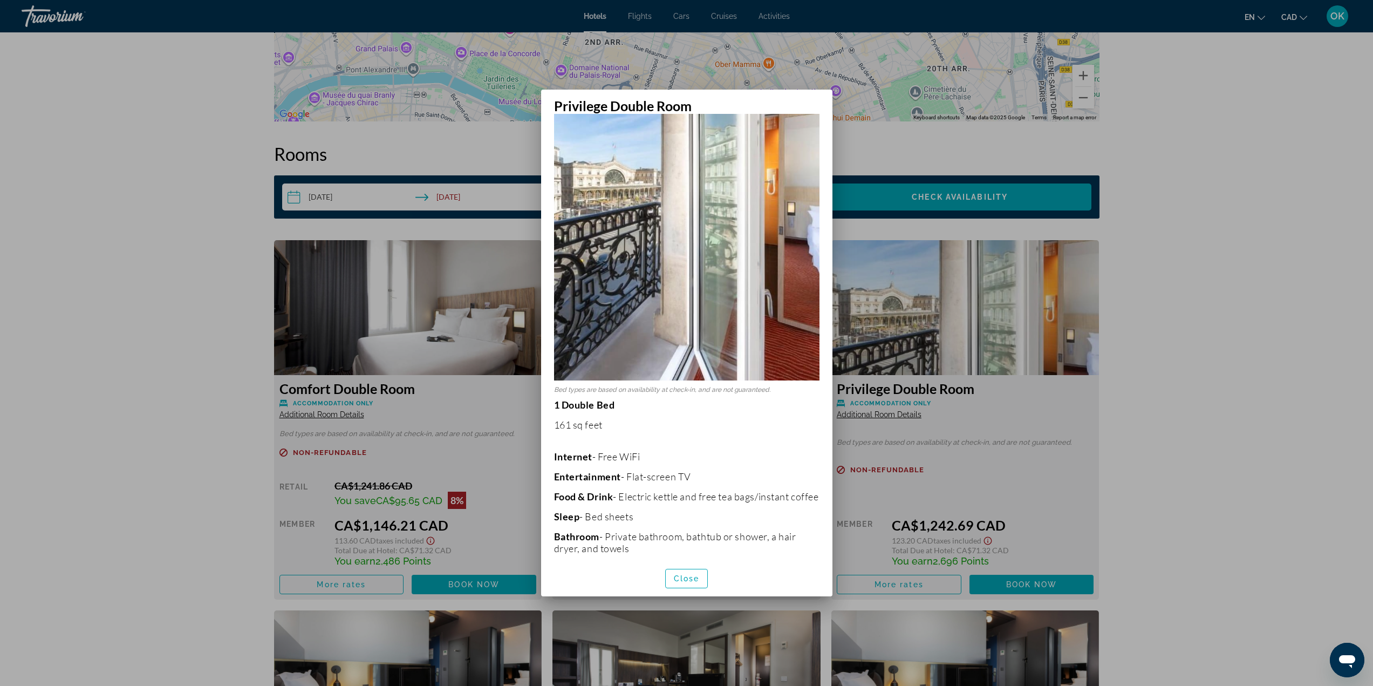
scroll to position [188, 0]
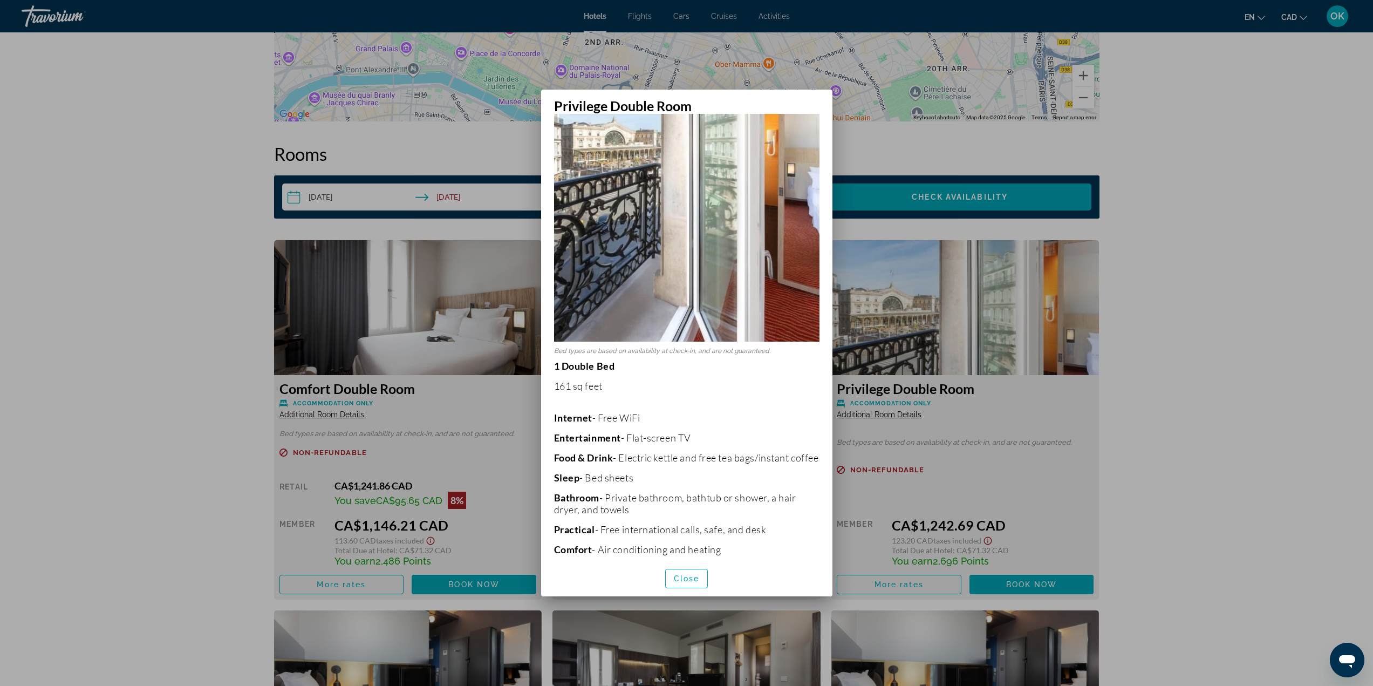
click at [1229, 297] on div at bounding box center [686, 343] width 1373 height 686
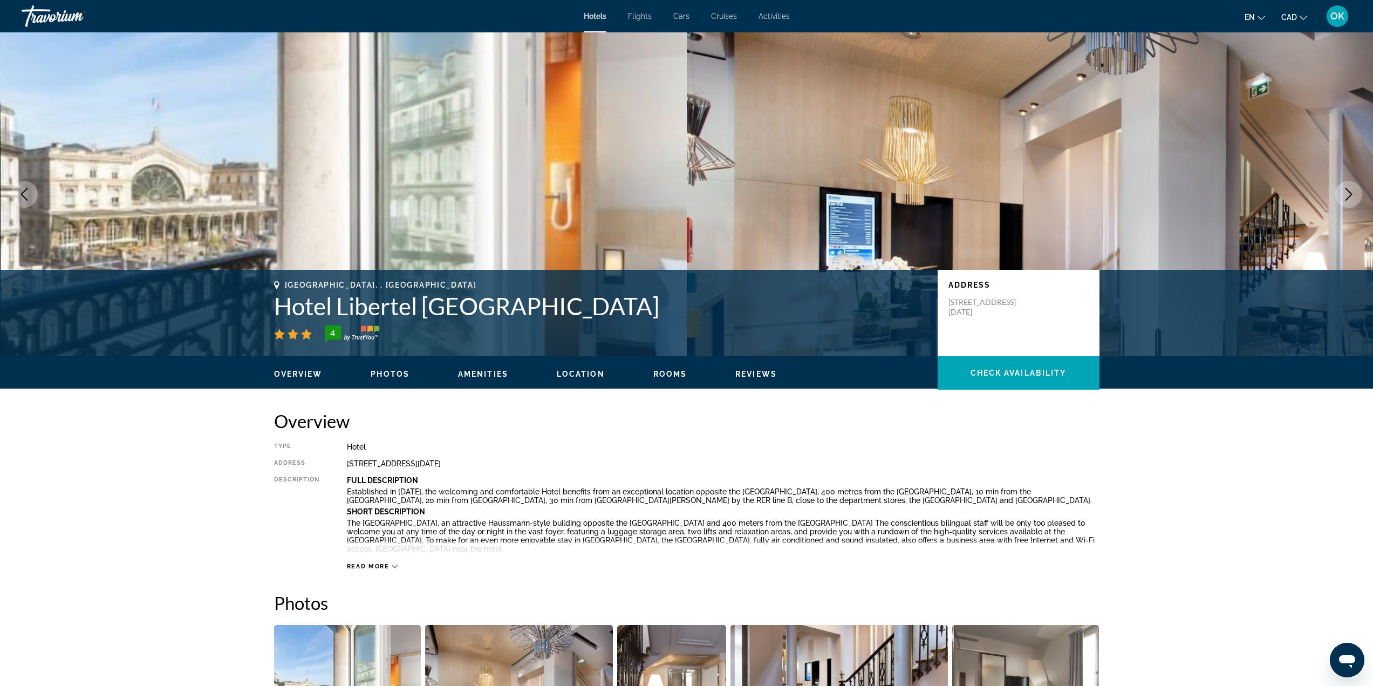
scroll to position [1287, 0]
